Goal: Information Seeking & Learning: Learn about a topic

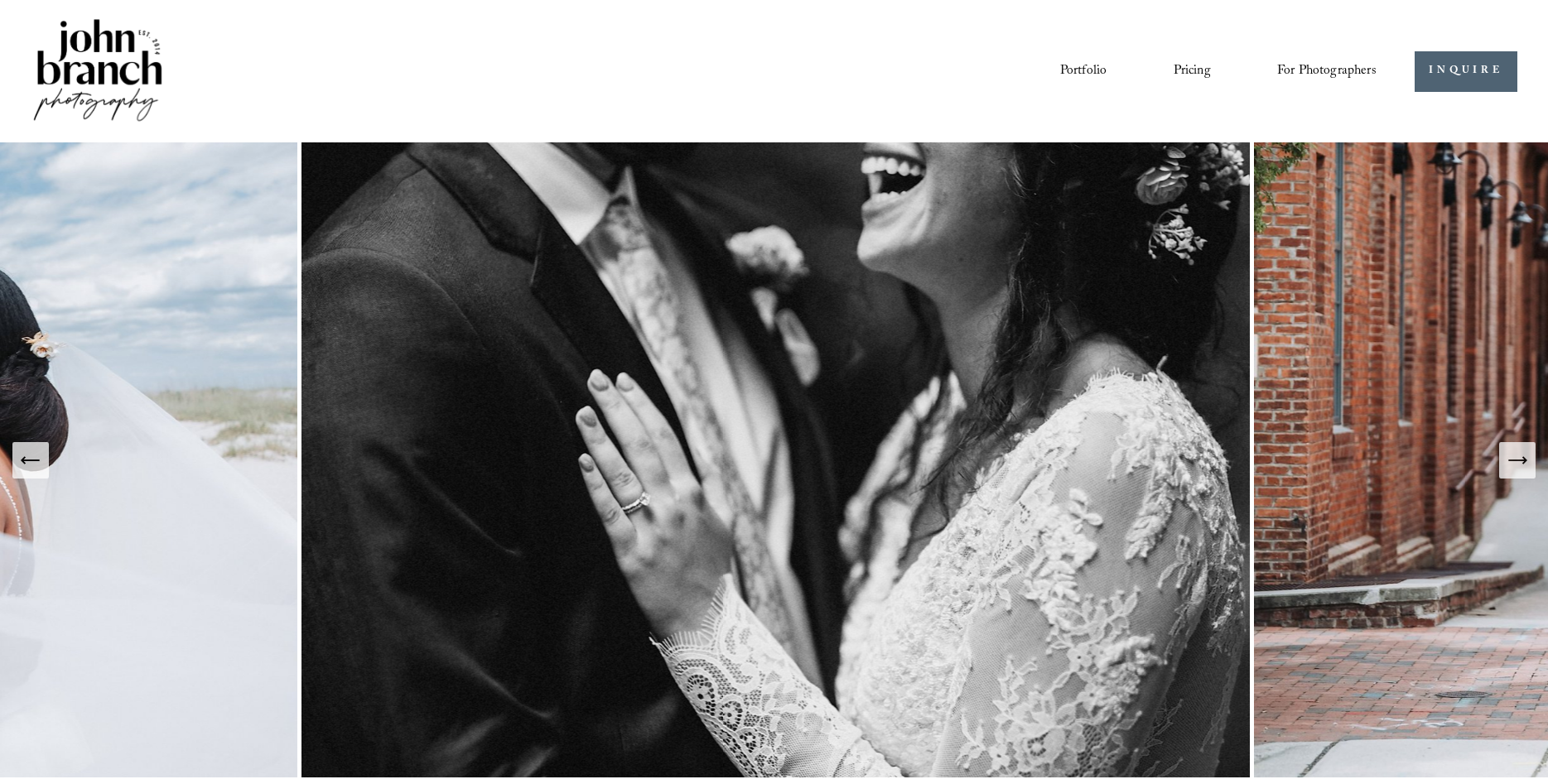
scroll to position [1942, 0]
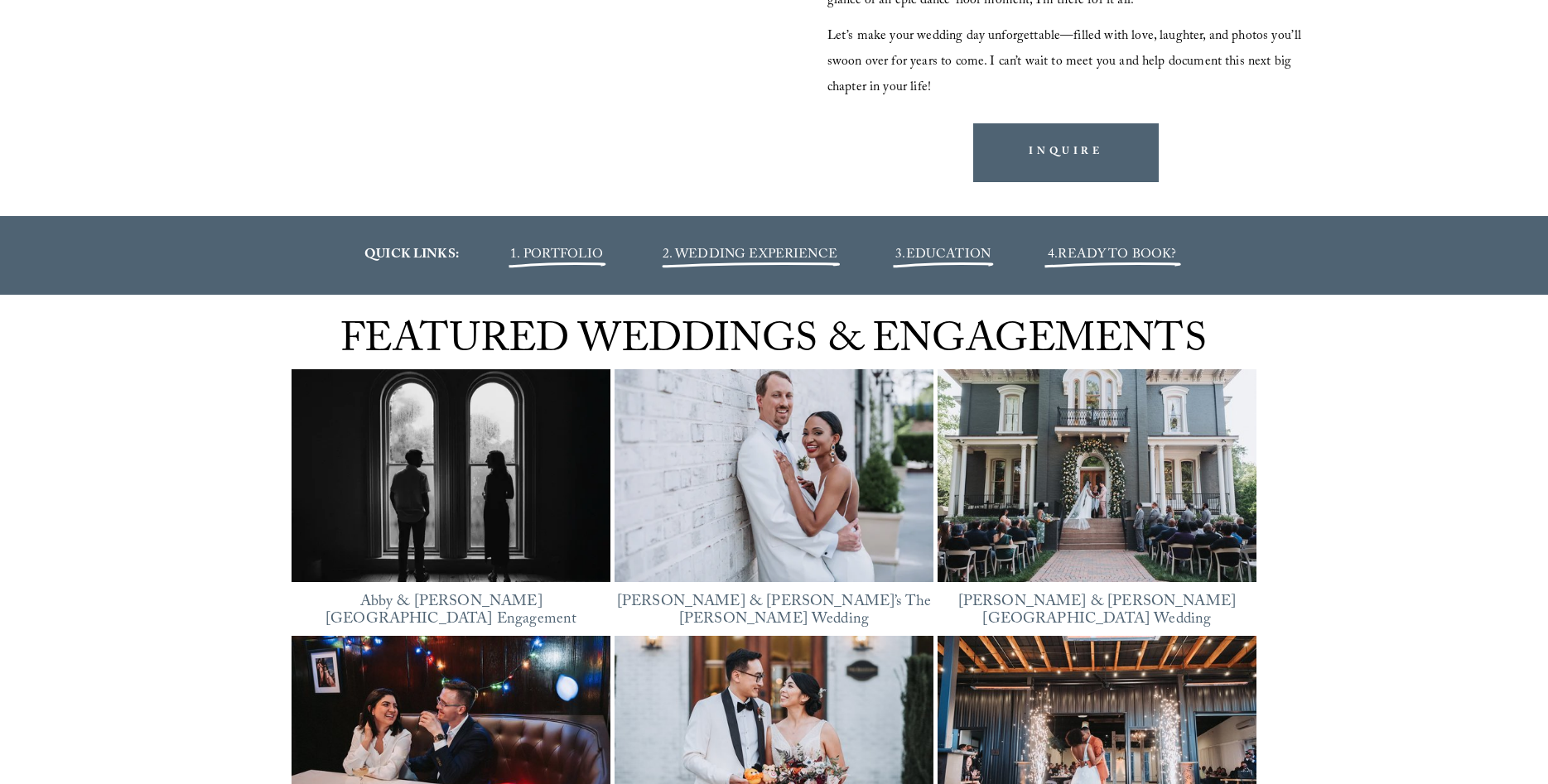
click at [732, 252] on span "2. WEDDING EXPERIENCE" at bounding box center [749, 255] width 175 height 22
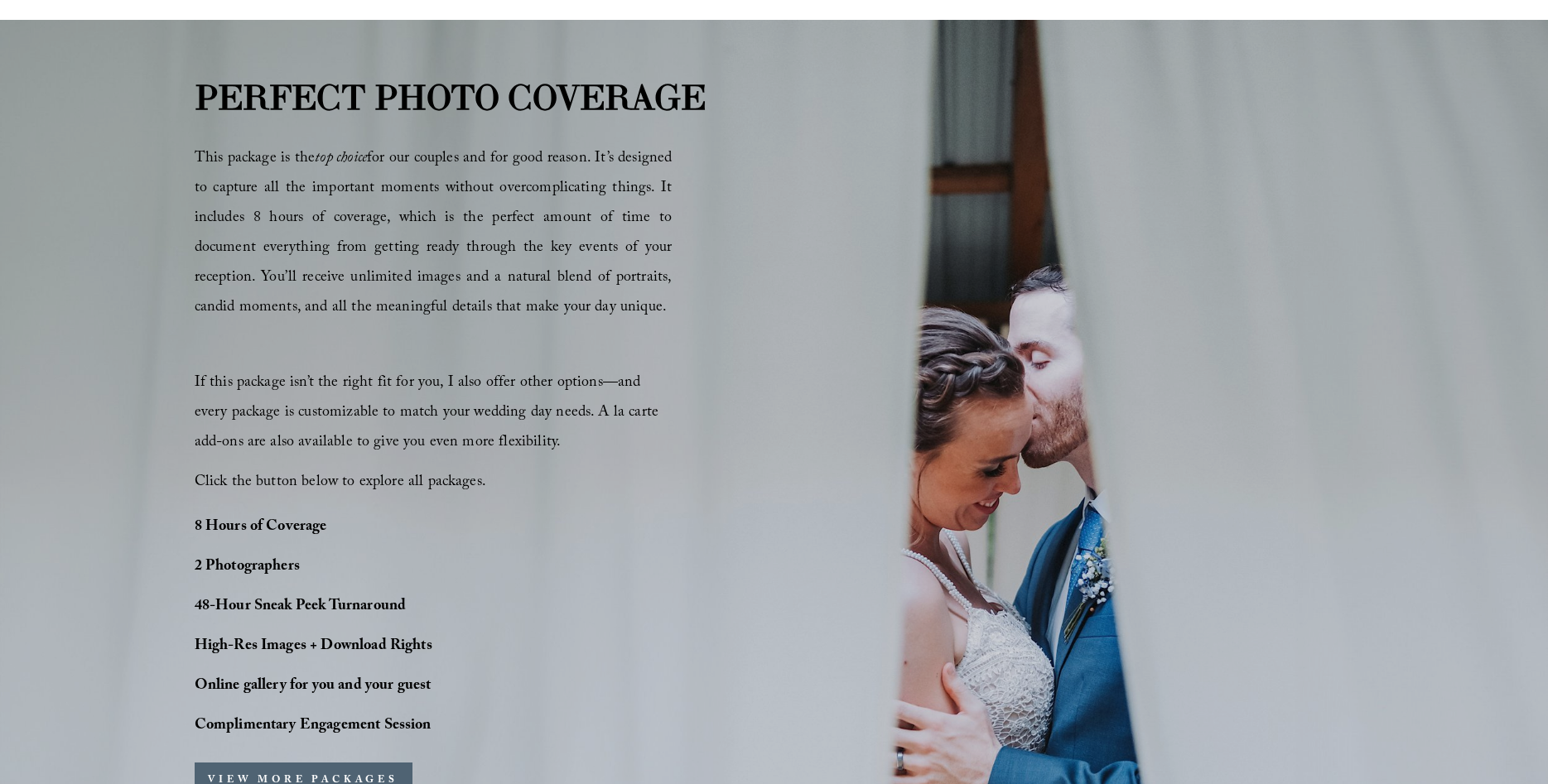
scroll to position [929, 0]
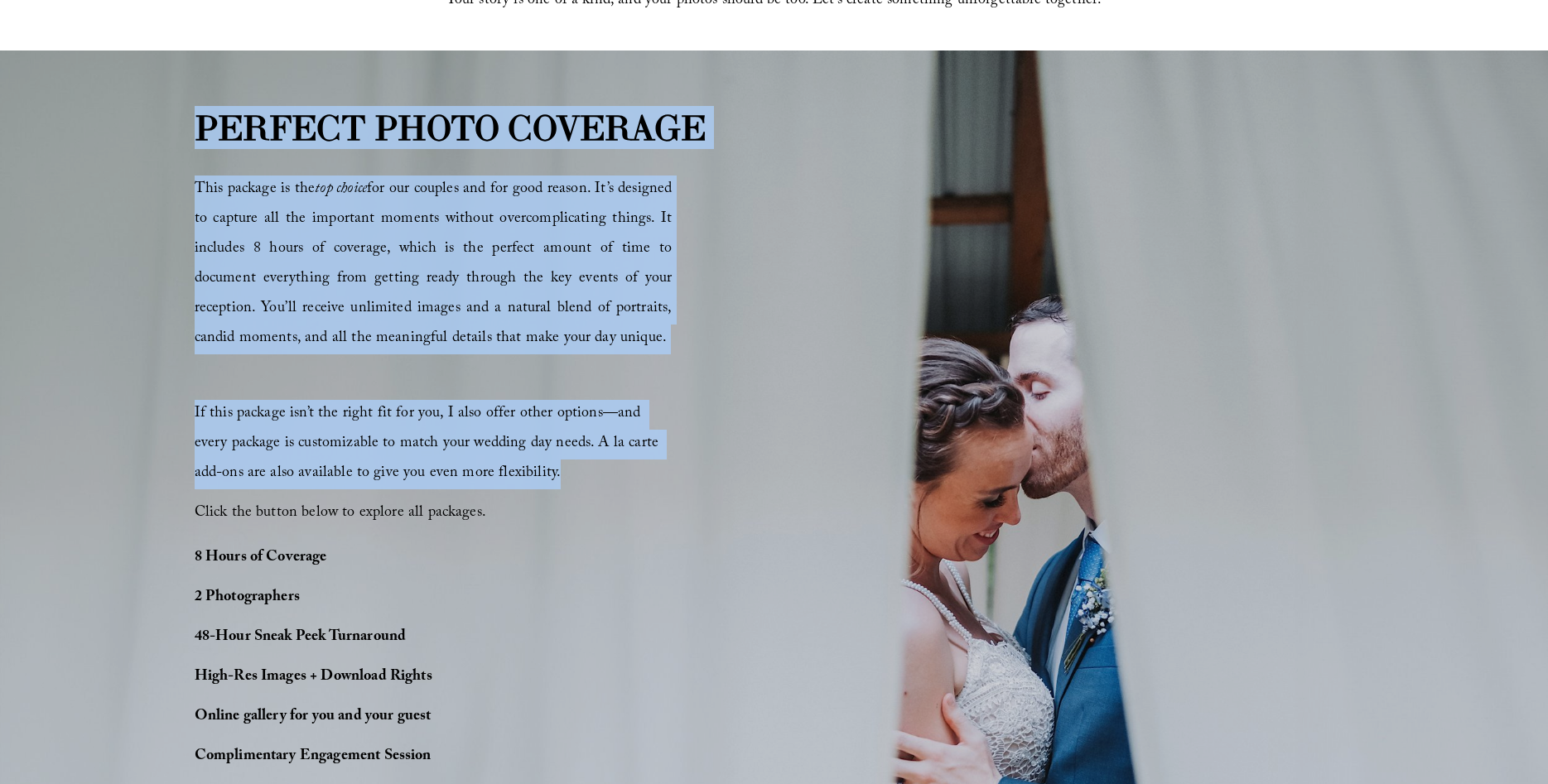
drag, startPoint x: 199, startPoint y: 122, endPoint x: 653, endPoint y: 467, distance: 570.2
click at [653, 467] on div "PERFECT PHOTO COVERAGE This package is the top choice for our couples and for g…" at bounding box center [774, 505] width 1548 height 807
copy div "PERFECT PHOTO COVERAGE This package is the top choice for our couples and for g…"
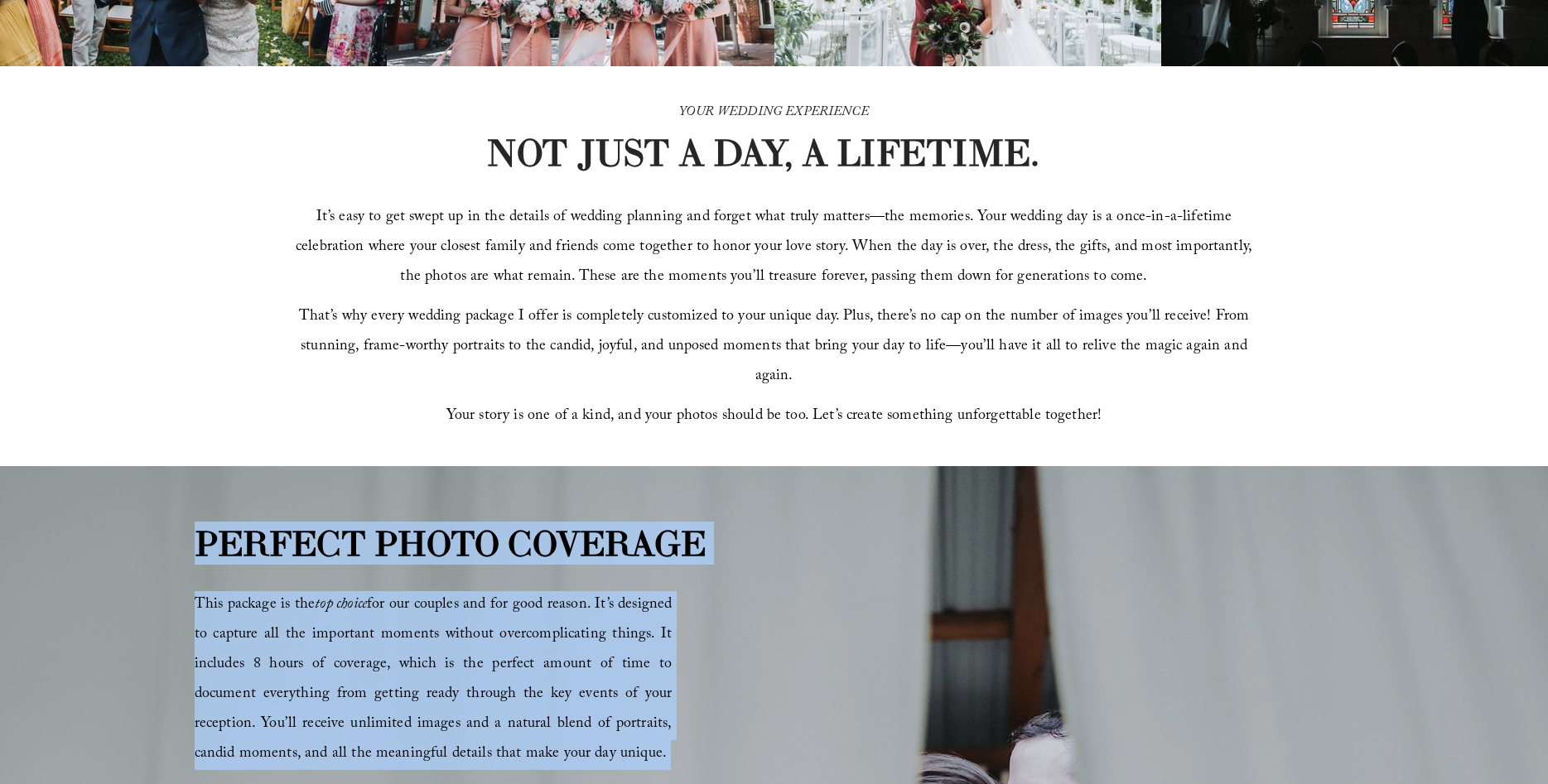
scroll to position [535, 0]
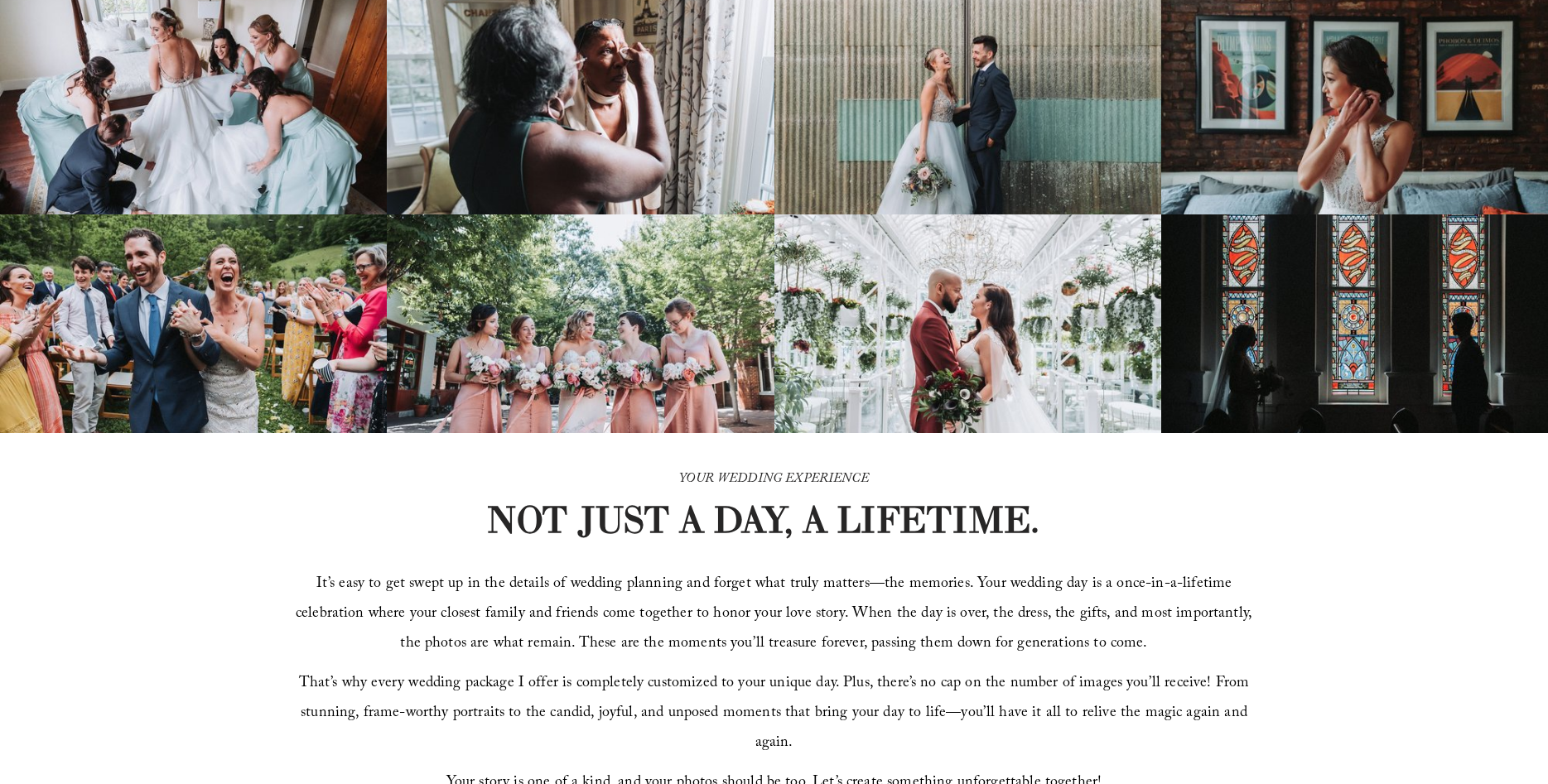
scroll to position [0, 0]
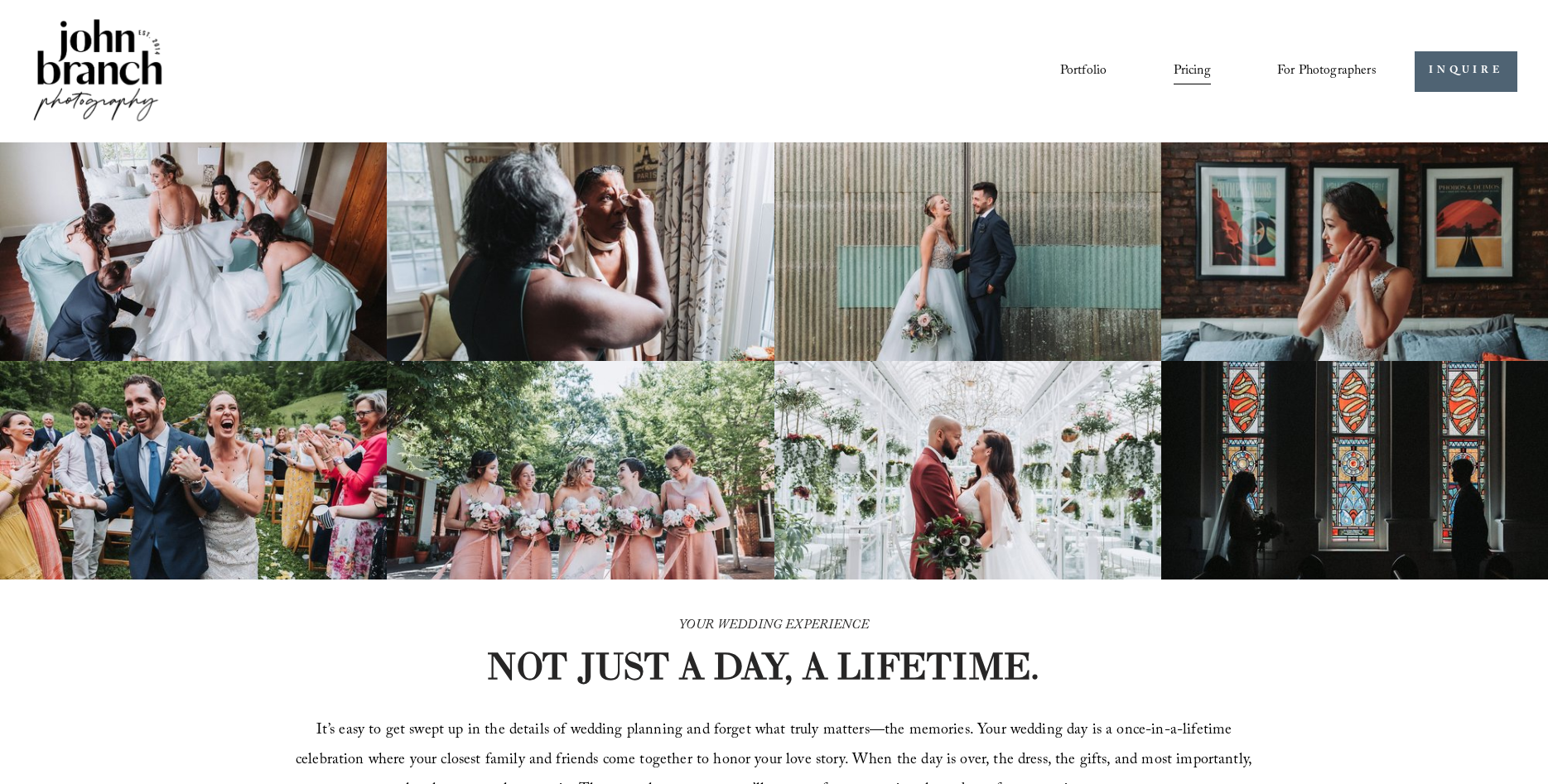
click at [148, 60] on img at bounding box center [97, 71] width 134 height 112
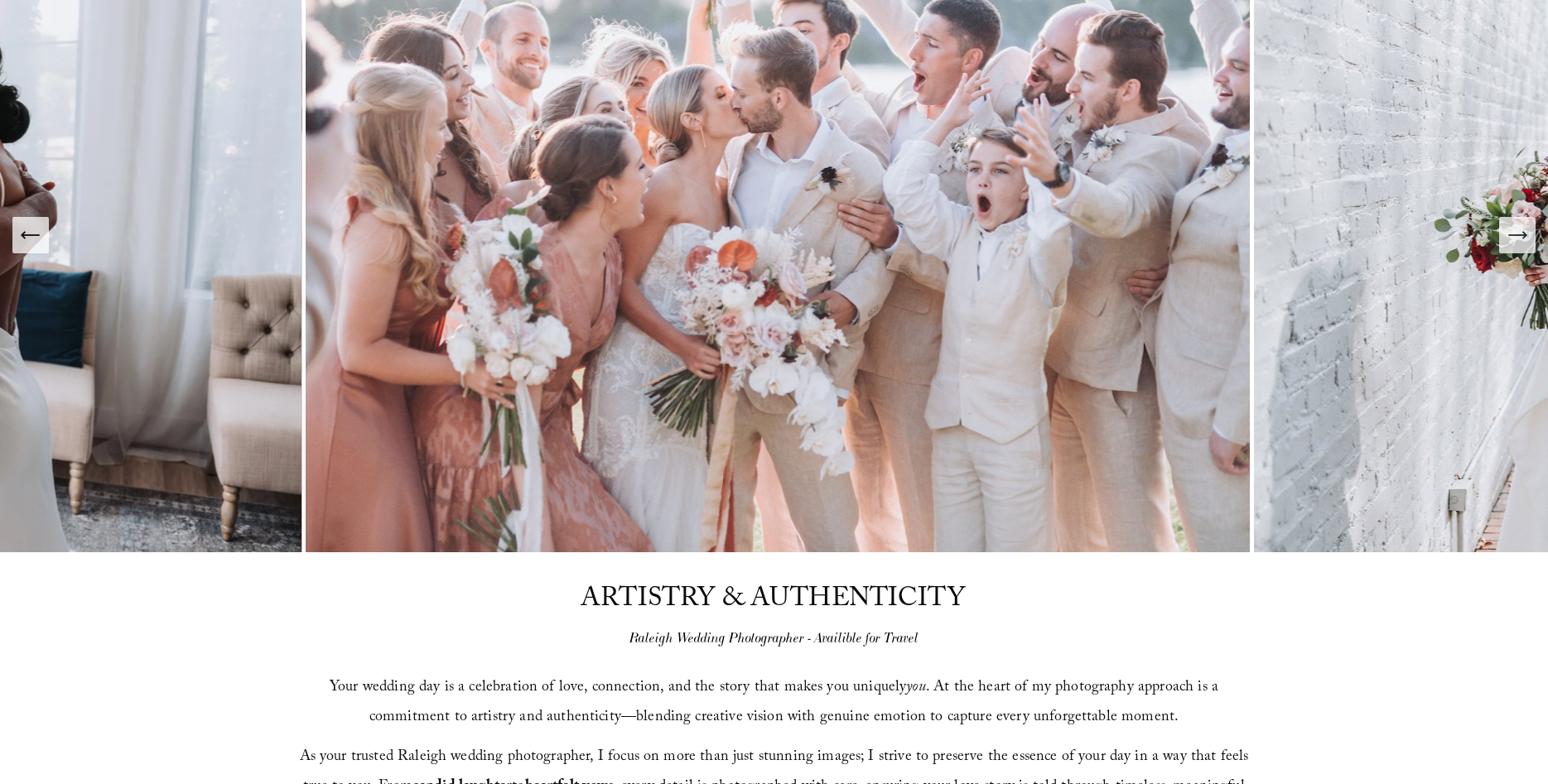
scroll to position [28, 0]
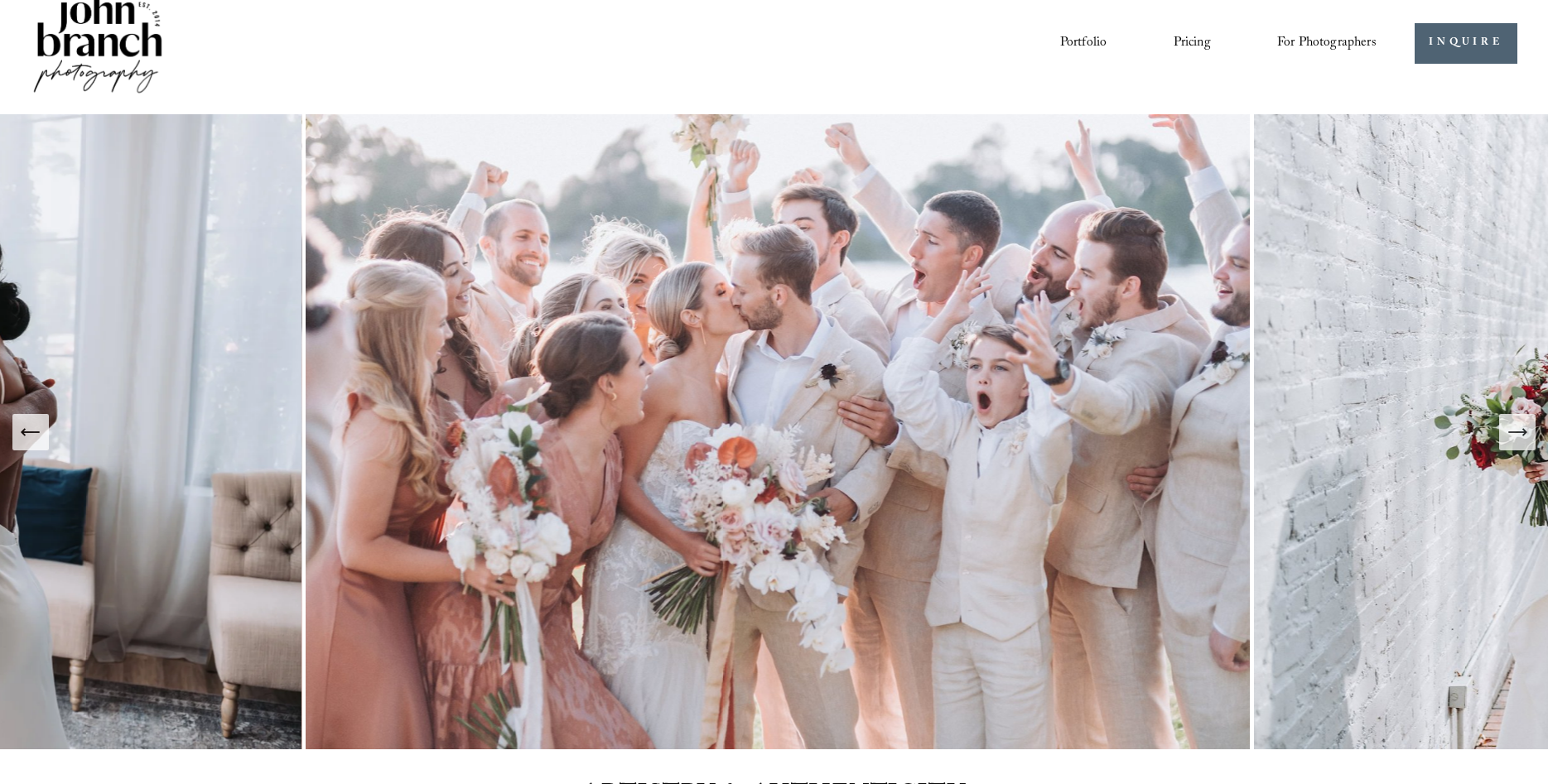
click at [767, 349] on img at bounding box center [778, 432] width 952 height 635
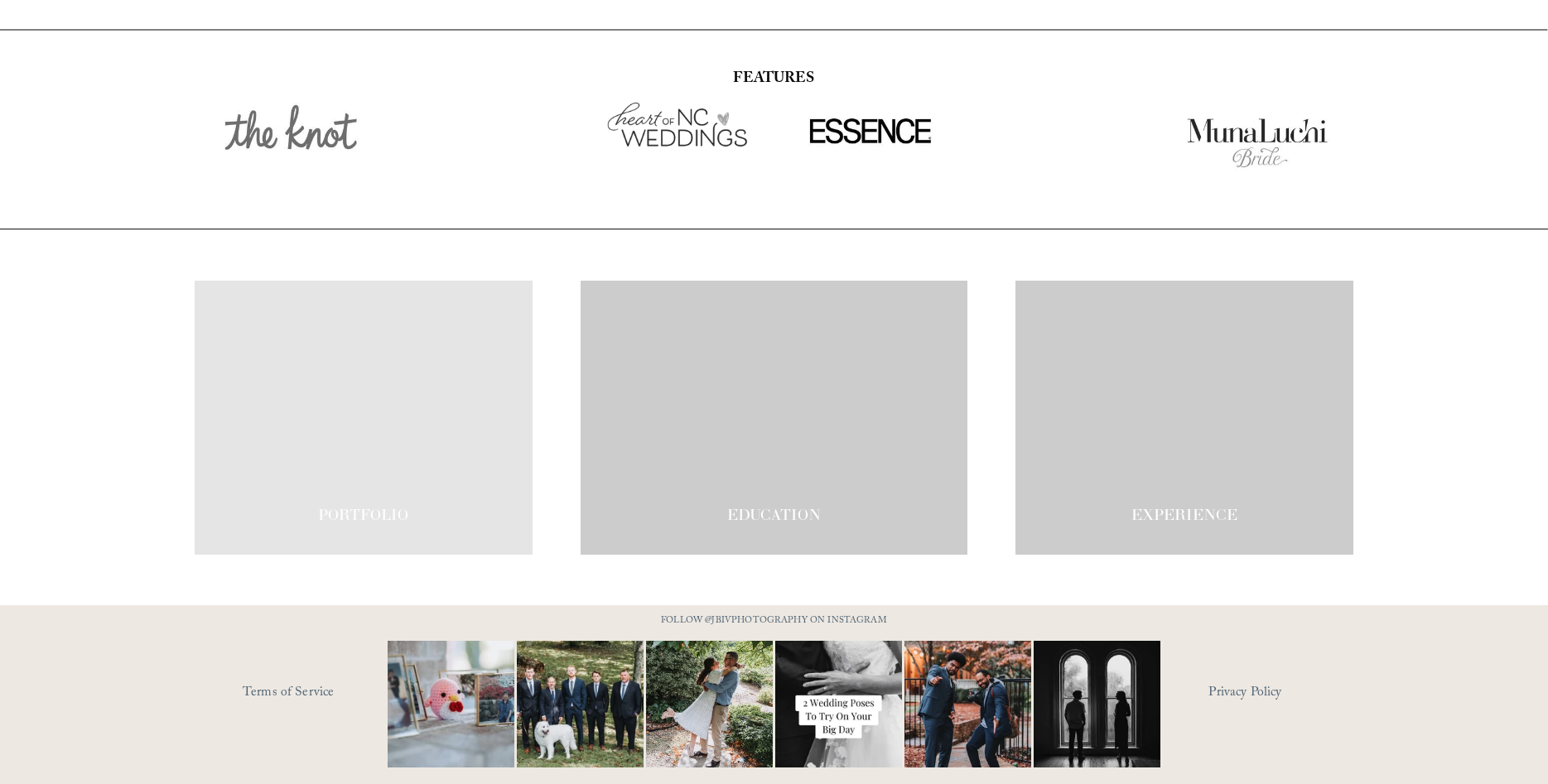
scroll to position [2877, 0]
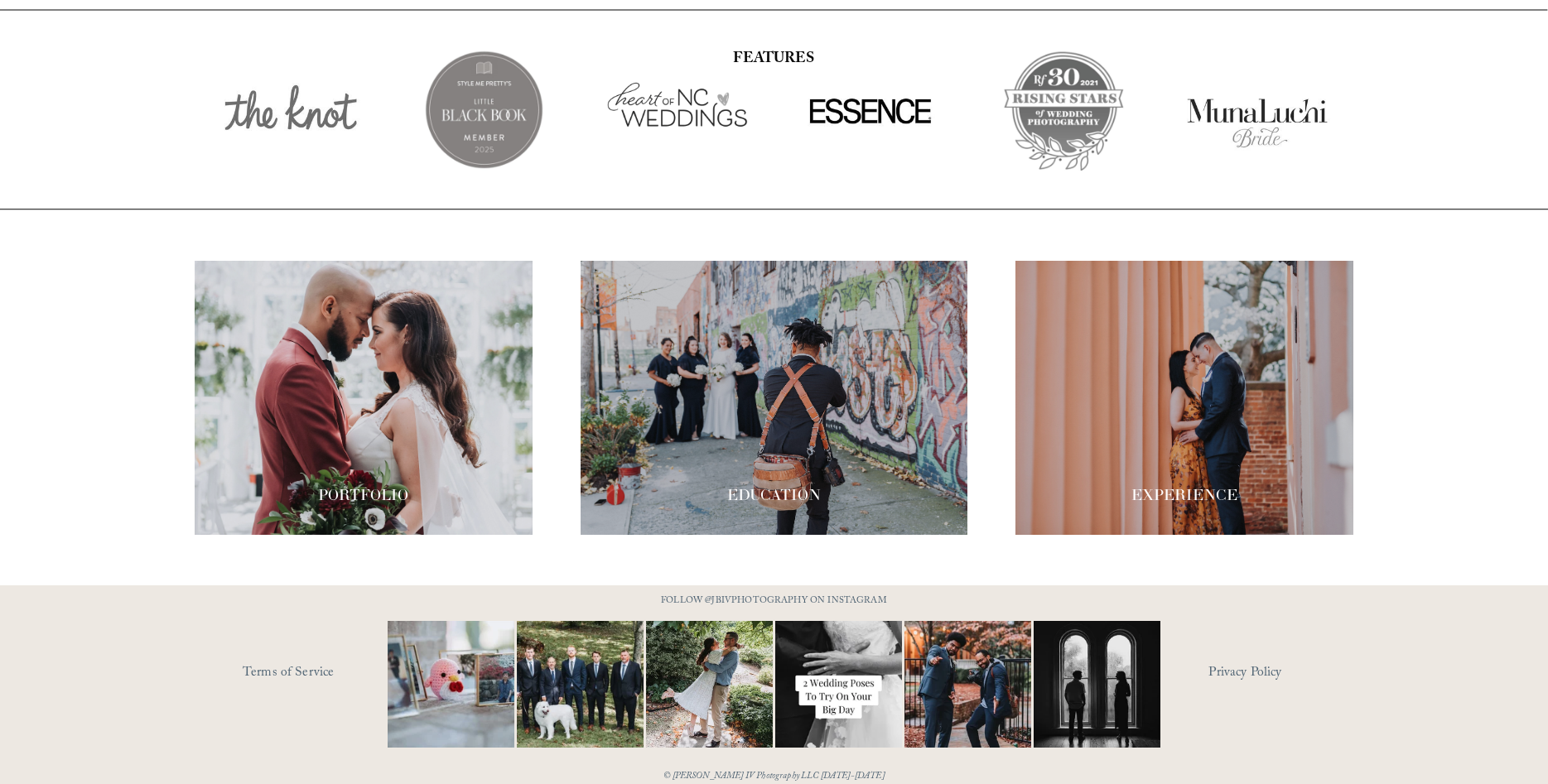
click at [796, 414] on div at bounding box center [773, 397] width 387 height 274
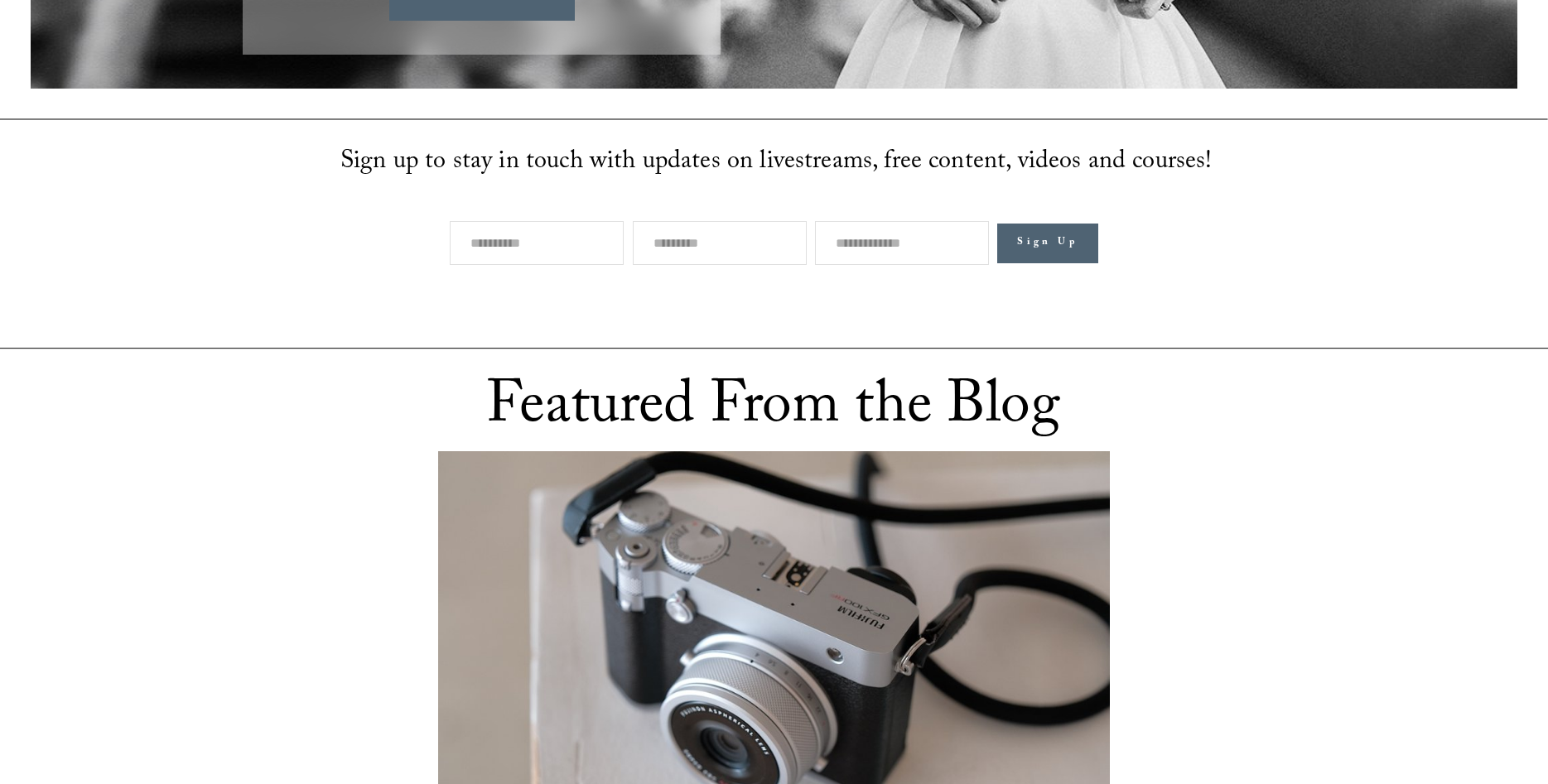
scroll to position [647, 0]
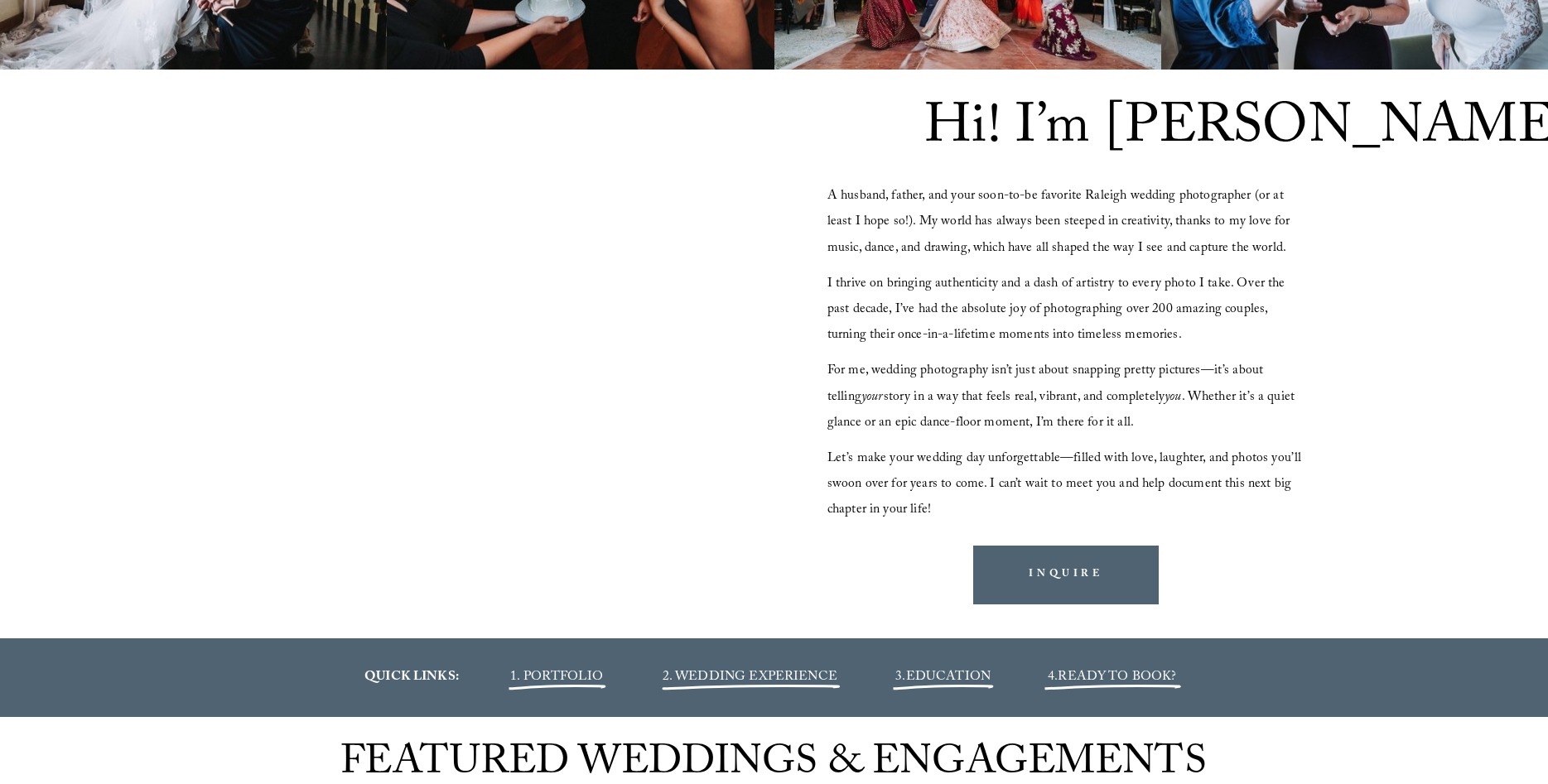
scroll to position [1469, 0]
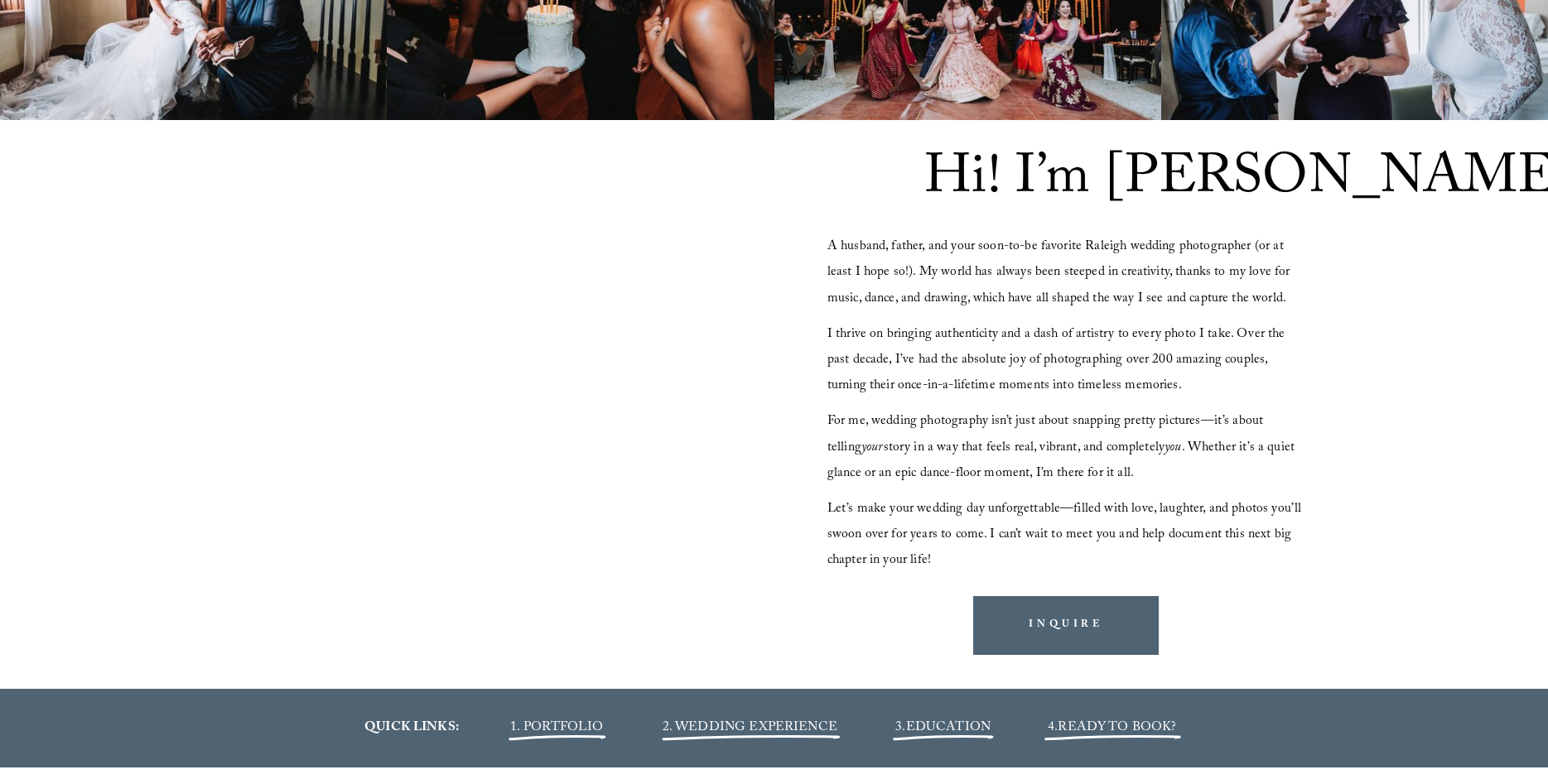
click at [504, 400] on div at bounding box center [482, 386] width 574 height 324
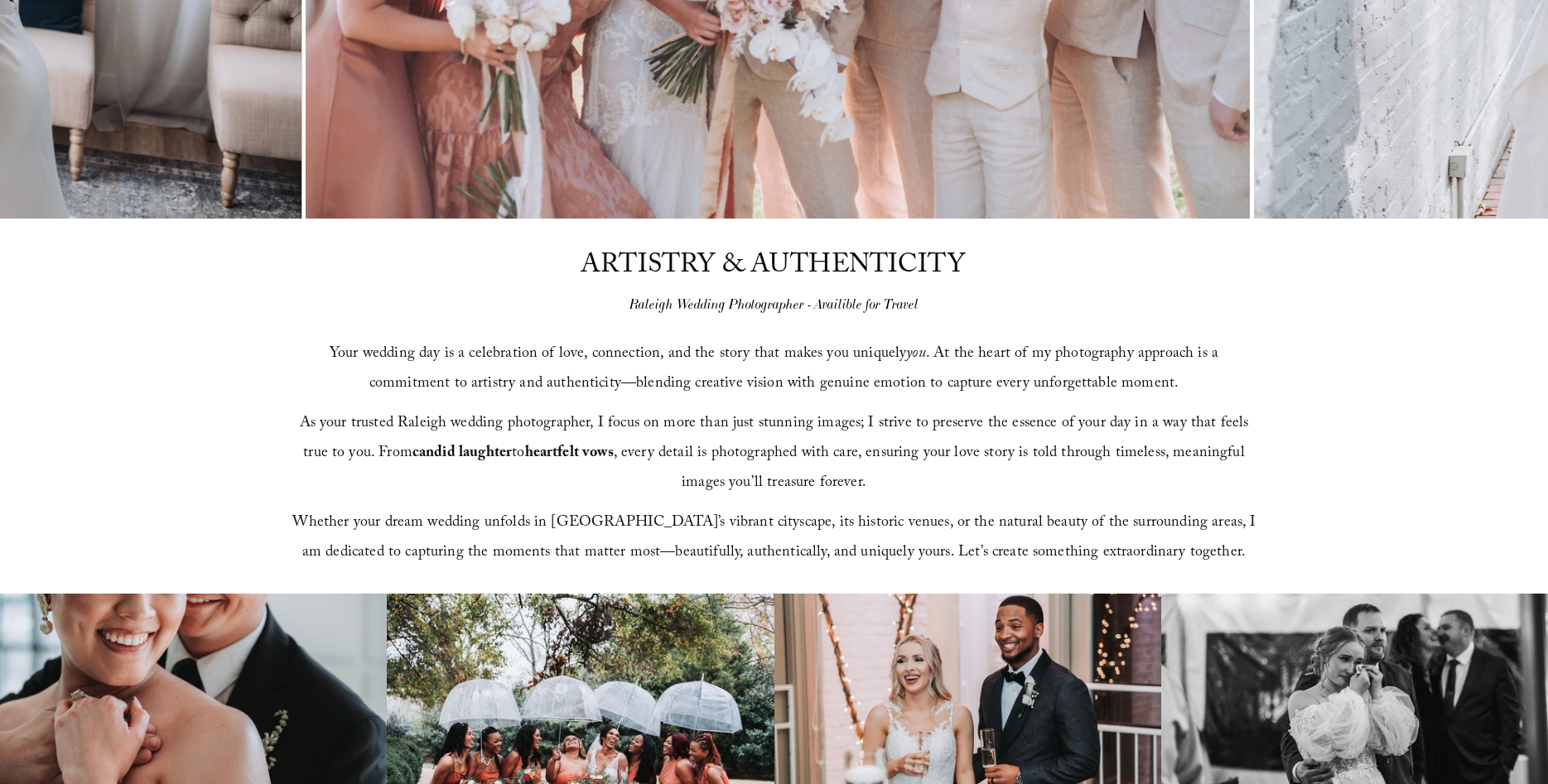
scroll to position [563, 0]
